Goal: Find specific page/section: Find specific page/section

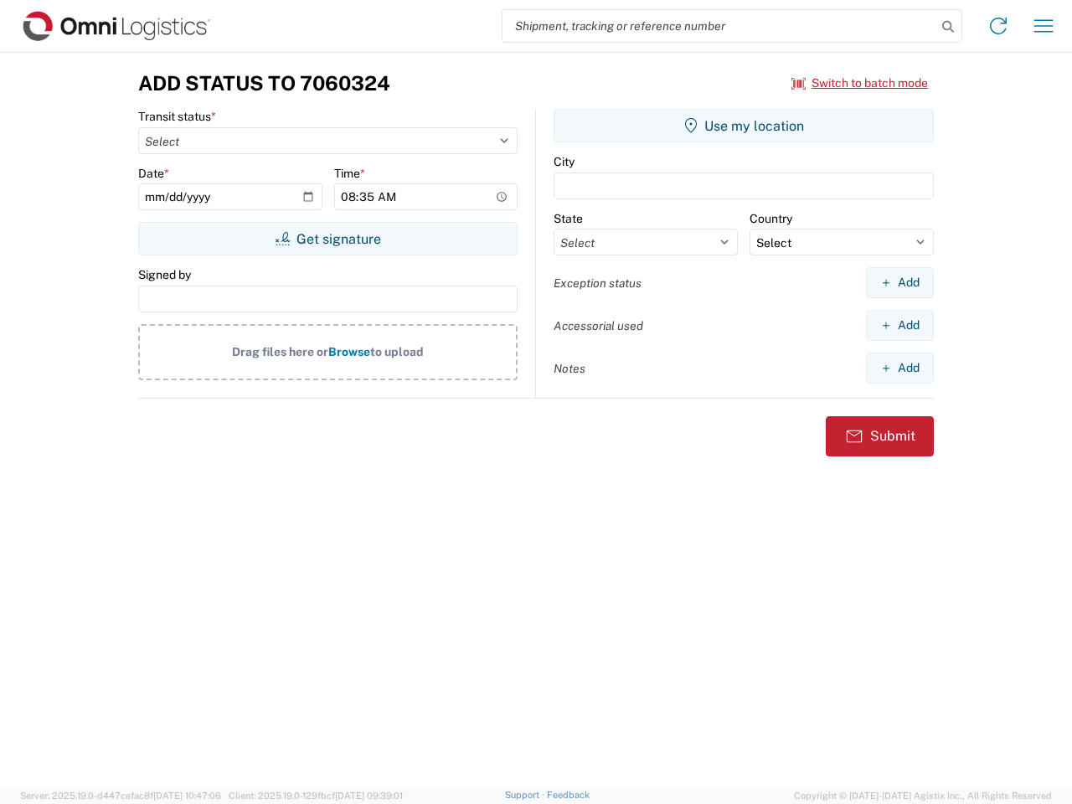
click at [719, 26] on input "search" at bounding box center [719, 26] width 434 height 32
click at [948, 27] on icon at bounding box center [947, 26] width 23 height 23
click at [998, 26] on icon at bounding box center [998, 26] width 27 height 27
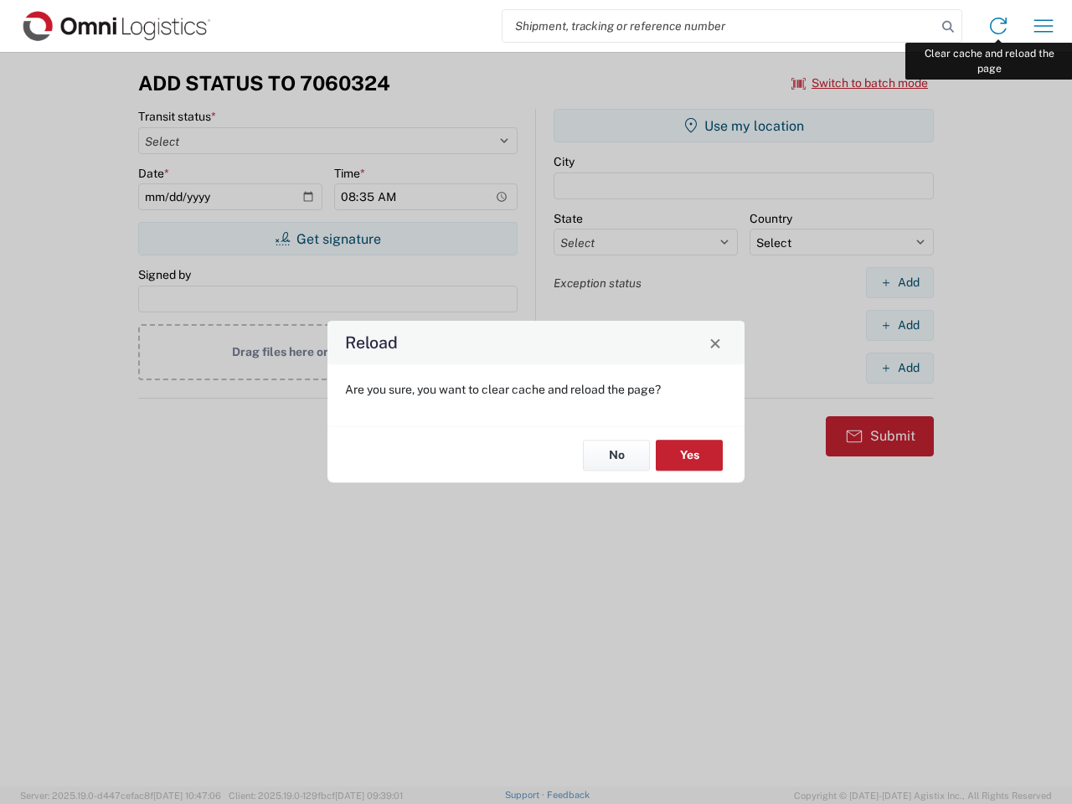
click at [1043, 26] on div "Reload Are you sure, you want to clear cache and reload the page? No Yes" at bounding box center [536, 402] width 1072 height 804
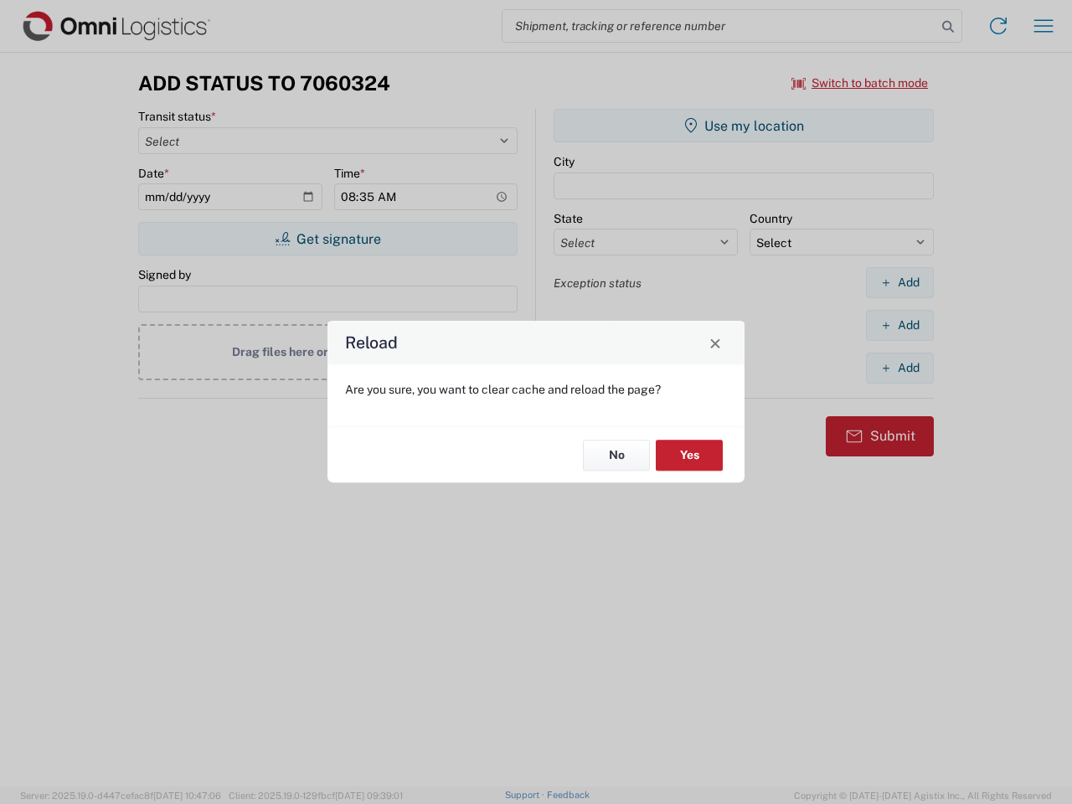
click at [860, 83] on div "Reload Are you sure, you want to clear cache and reload the page? No Yes" at bounding box center [536, 402] width 1072 height 804
click at [327, 239] on div "Reload Are you sure, you want to clear cache and reload the page? No Yes" at bounding box center [536, 402] width 1072 height 804
click at [744, 126] on div "Reload Are you sure, you want to clear cache and reload the page? No Yes" at bounding box center [536, 402] width 1072 height 804
click at [899, 282] on div "Reload Are you sure, you want to clear cache and reload the page? No Yes" at bounding box center [536, 402] width 1072 height 804
click at [899, 325] on div "Reload Are you sure, you want to clear cache and reload the page? No Yes" at bounding box center [536, 402] width 1072 height 804
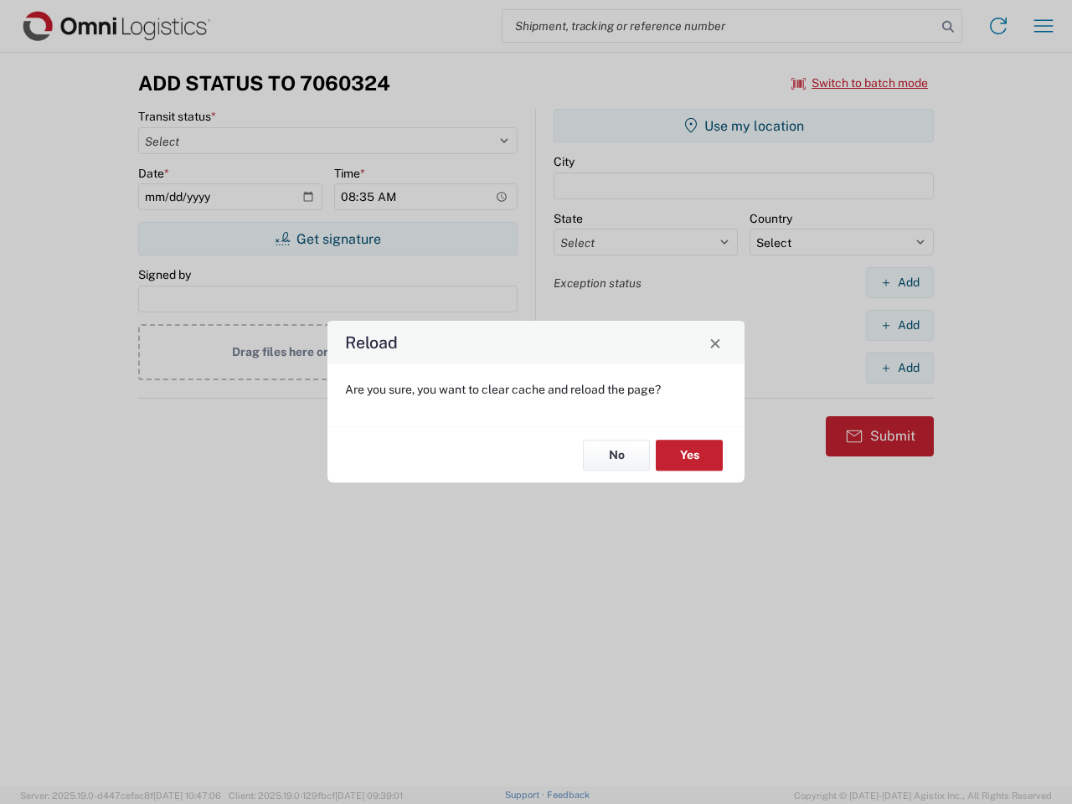
click at [899, 368] on div "Reload Are you sure, you want to clear cache and reload the page? No Yes" at bounding box center [536, 402] width 1072 height 804
